Goal: Task Accomplishment & Management: Complete application form

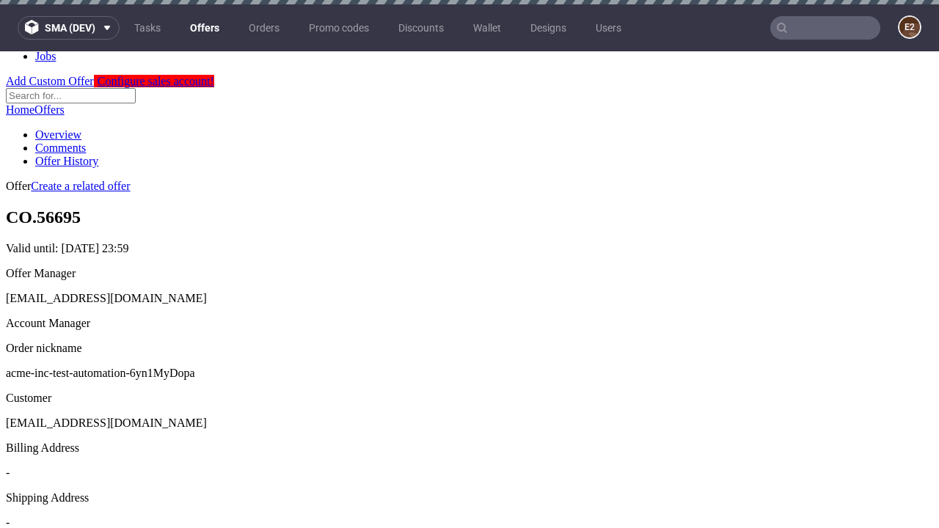
scroll to position [4, 0]
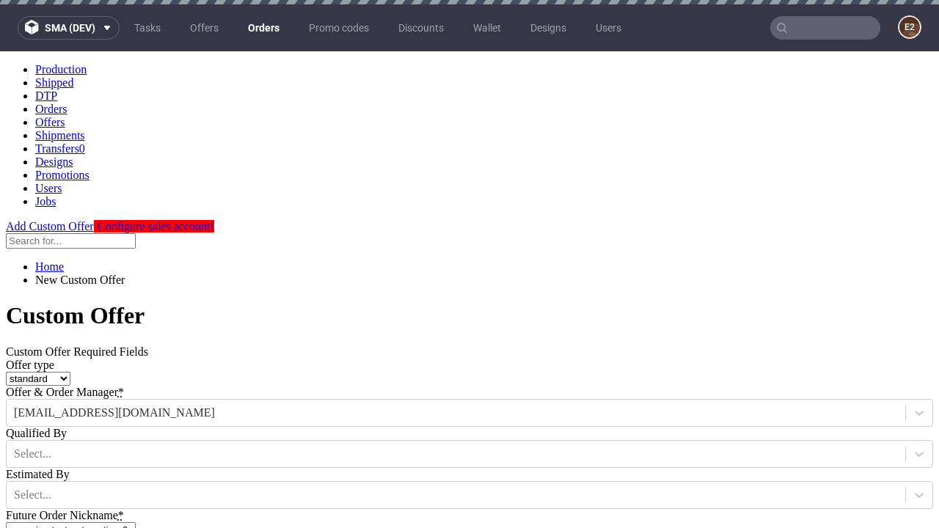
type input "acme-inc-test-automation-6yn1MyDopa"
type input "2025-09-03"
type input "e2e-user-5YaDcQ8he5@test.com"
select select "gb"
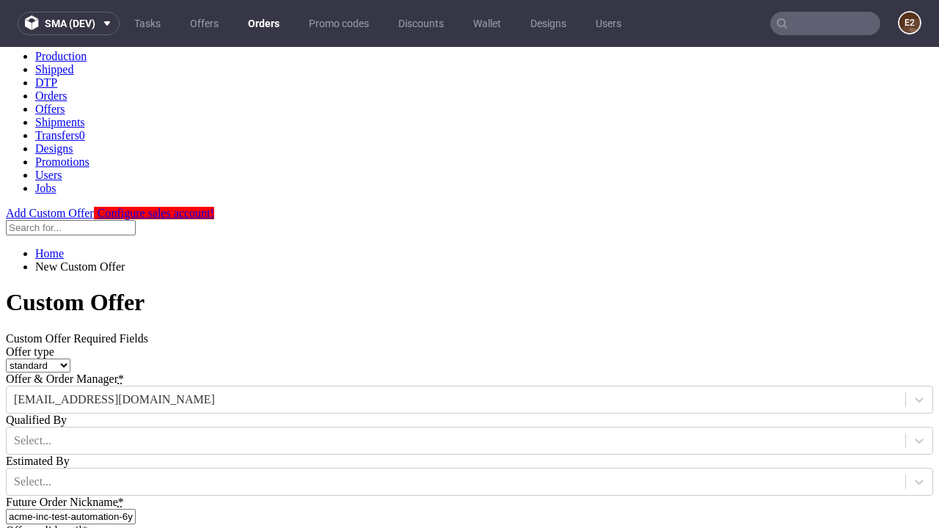
type input "e2e-user-5YaDcQ8he5@test.com"
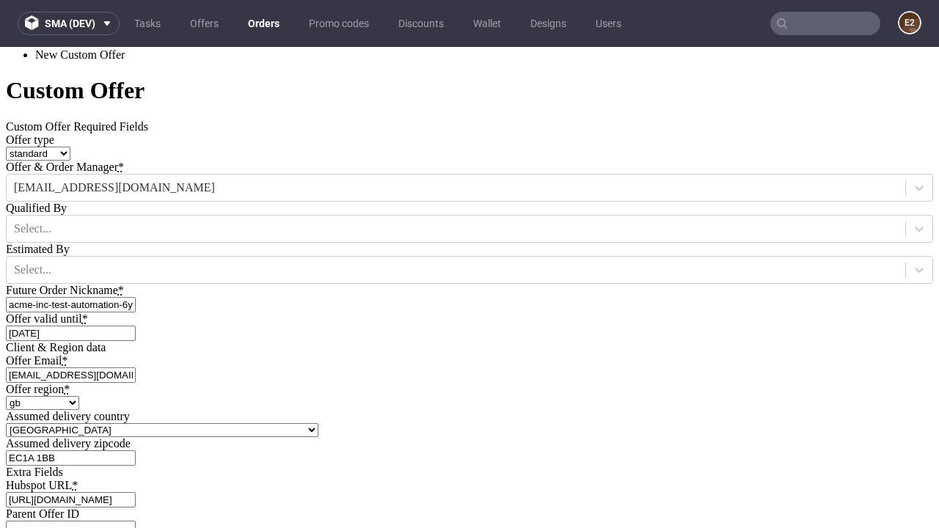
scroll to position [500, 0]
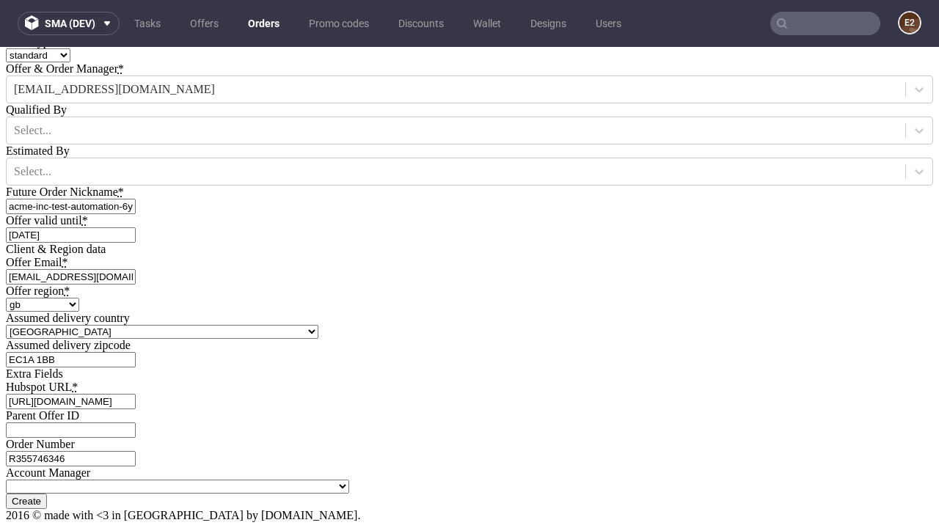
type input "[URL][DOMAIN_NAME]"
click at [47, 494] on input "Create" at bounding box center [26, 501] width 41 height 15
type input "Please wait..."
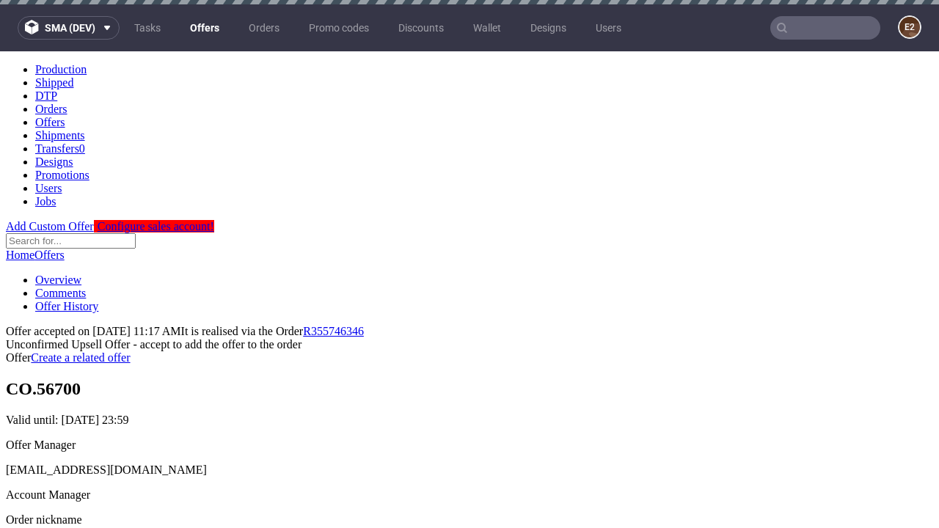
scroll to position [4, 0]
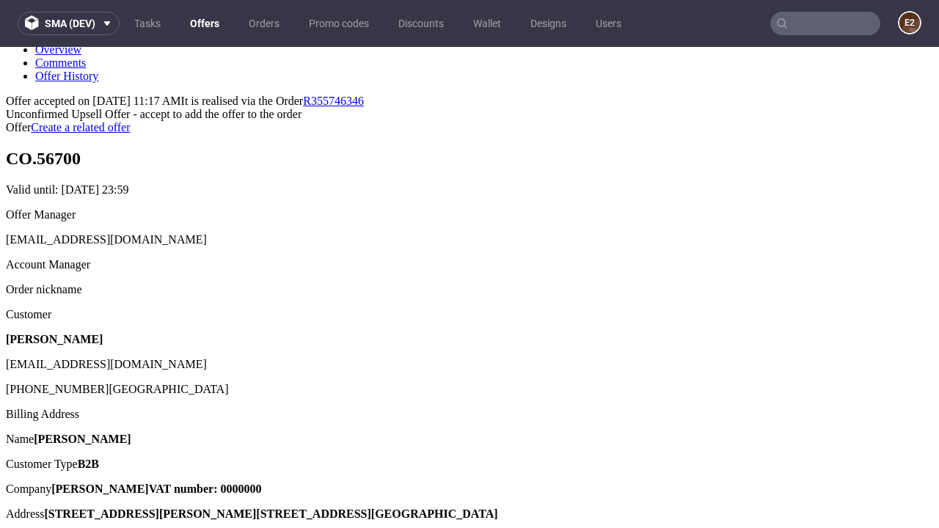
type input "In progress..."
